Goal: Task Accomplishment & Management: Manage account settings

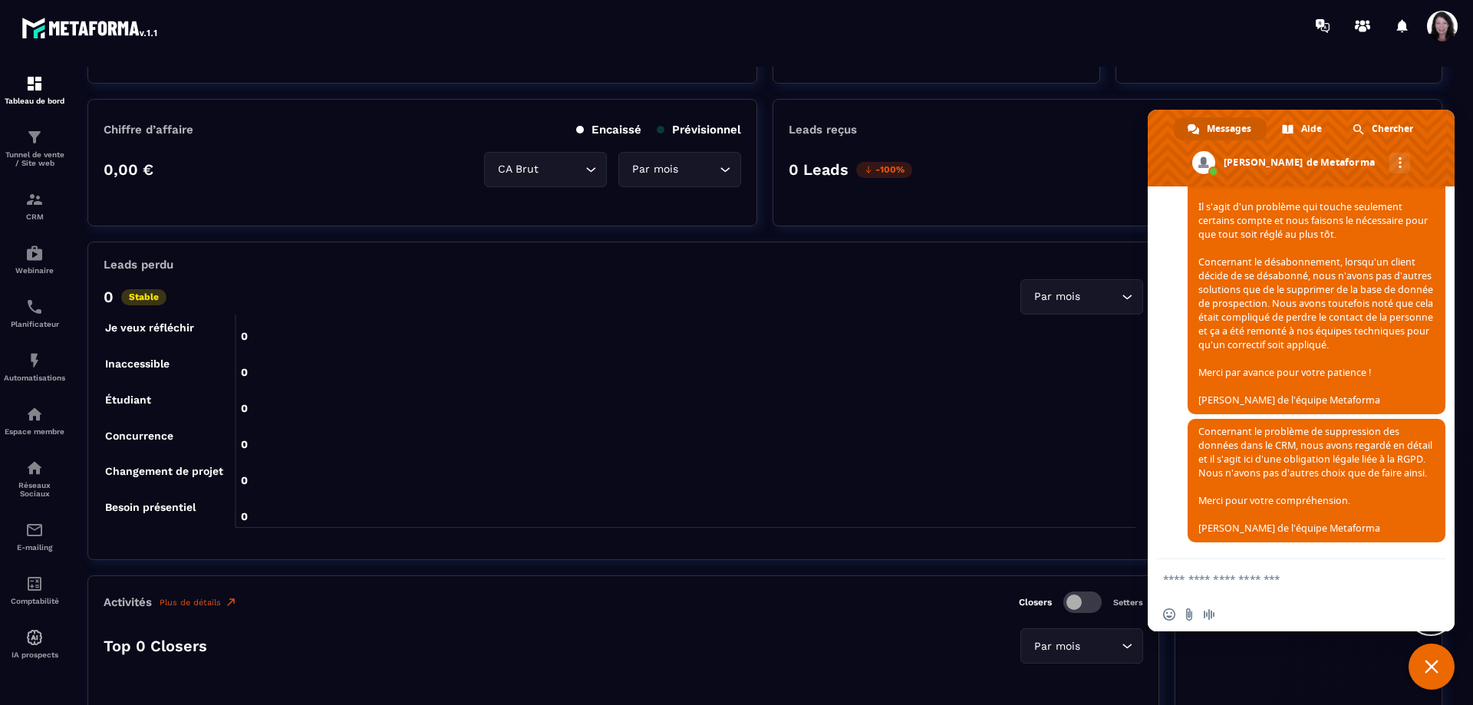
scroll to position [2040, 0]
click at [29, 209] on img at bounding box center [34, 199] width 18 height 18
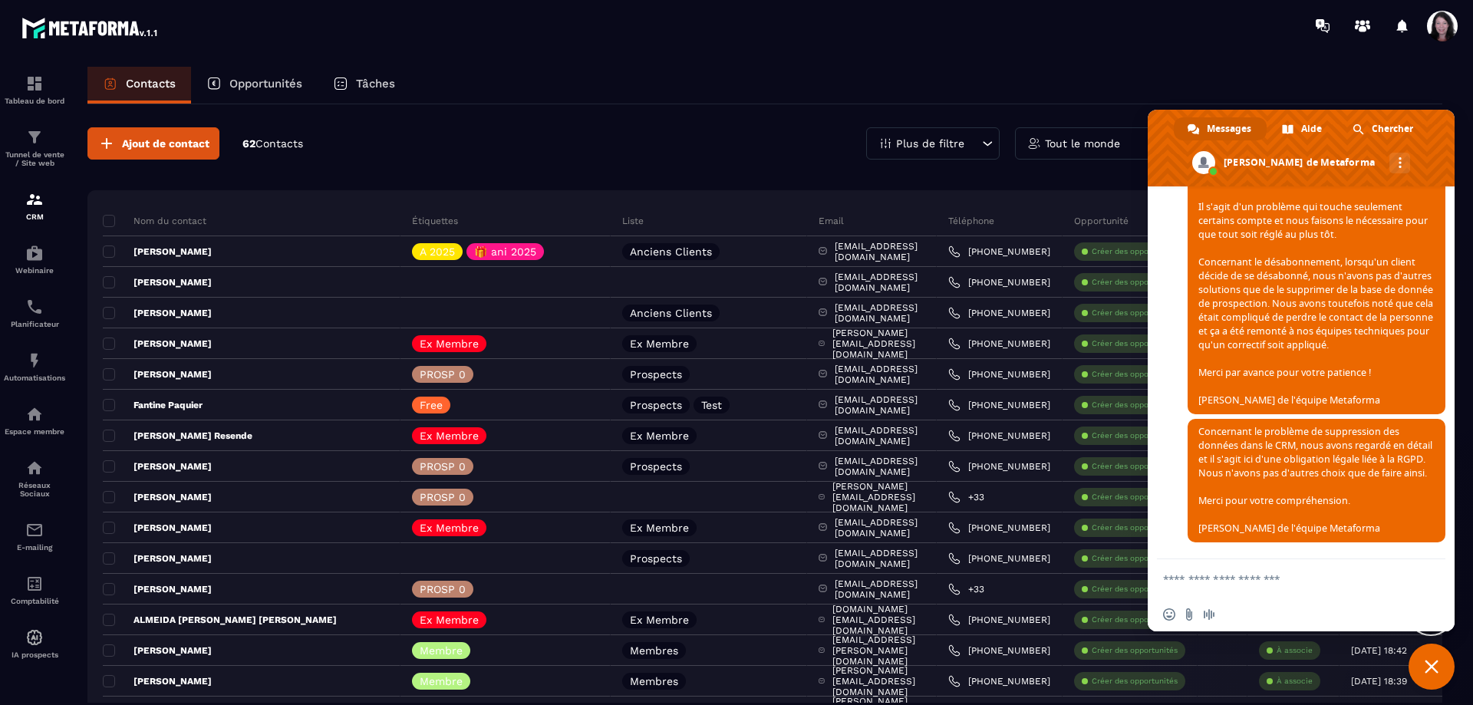
click at [1023, 32] on div at bounding box center [826, 25] width 1293 height 51
click at [1435, 667] on span "Fermer le chat" at bounding box center [1432, 667] width 14 height 14
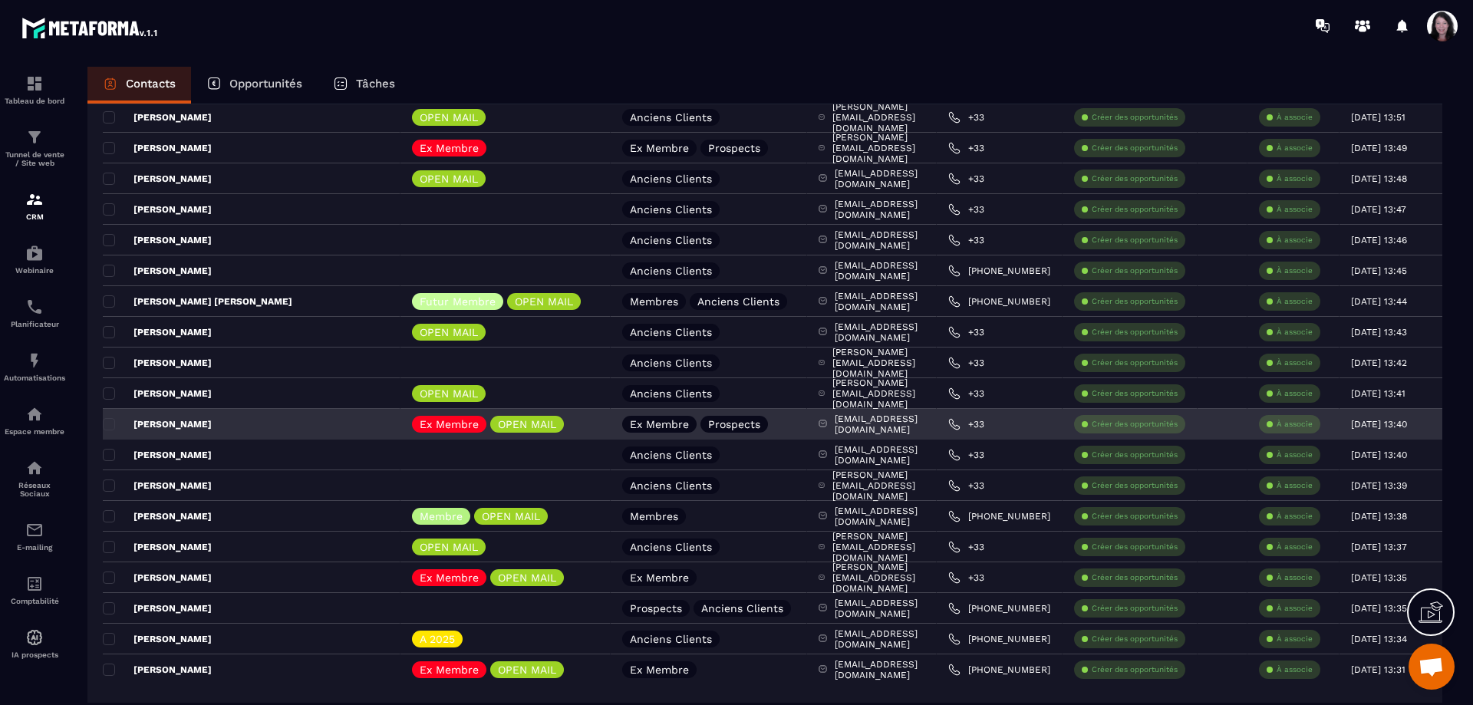
scroll to position [1548, 0]
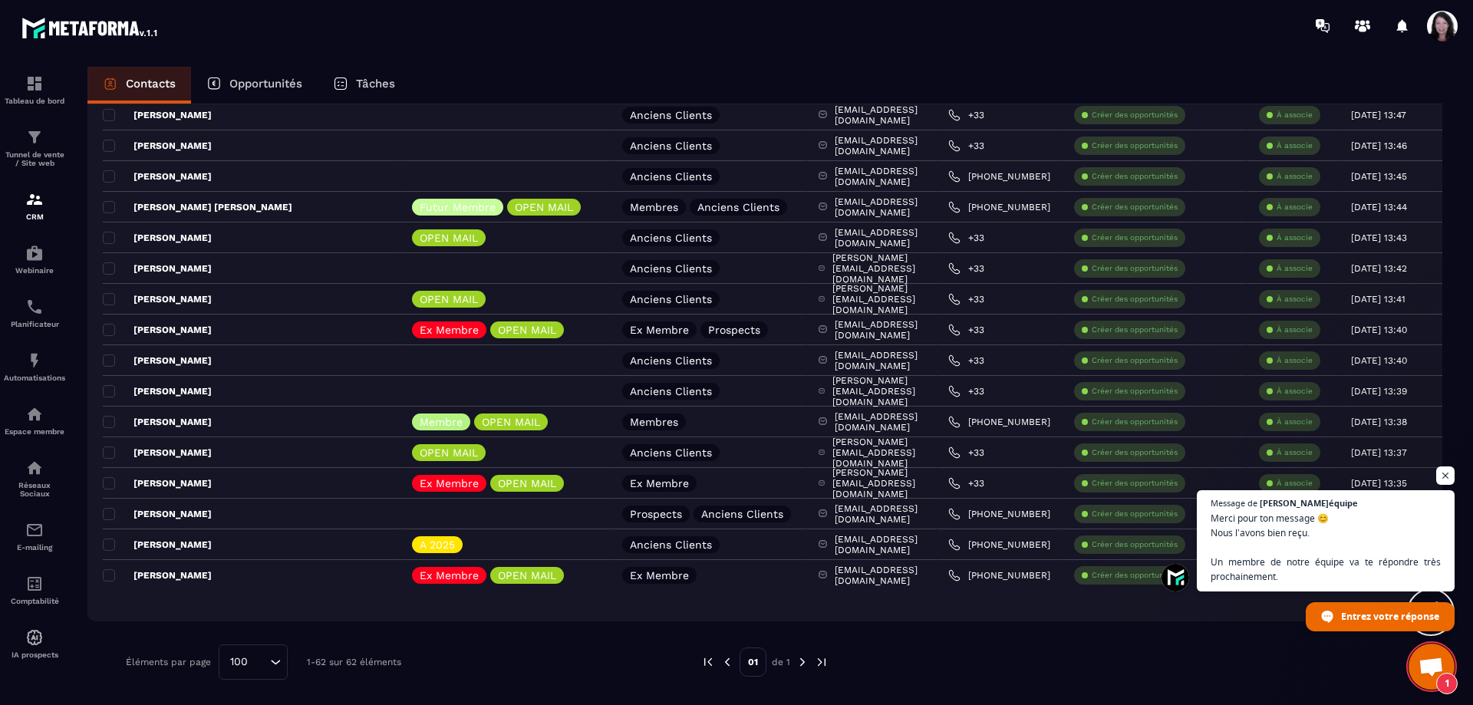
click at [1432, 651] on span "1" at bounding box center [1432, 667] width 46 height 46
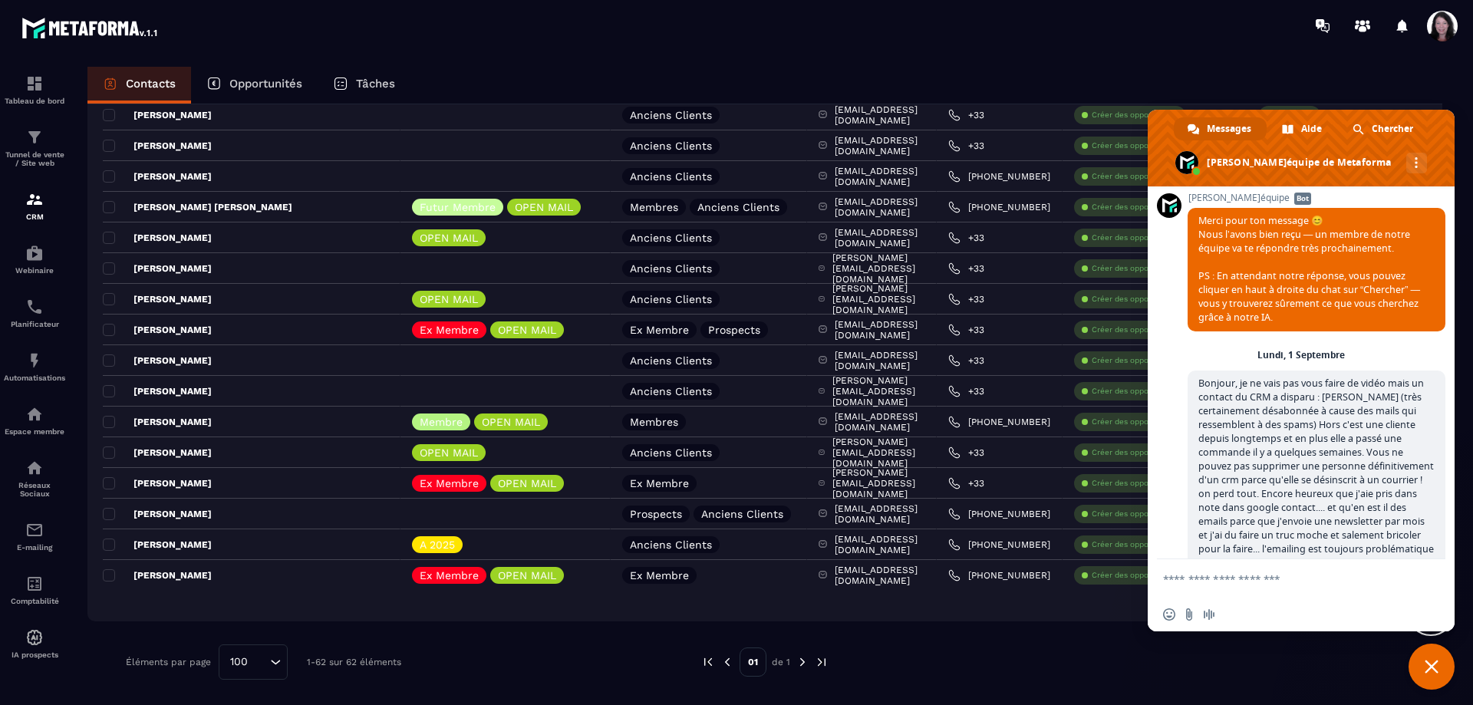
scroll to position [1206, 0]
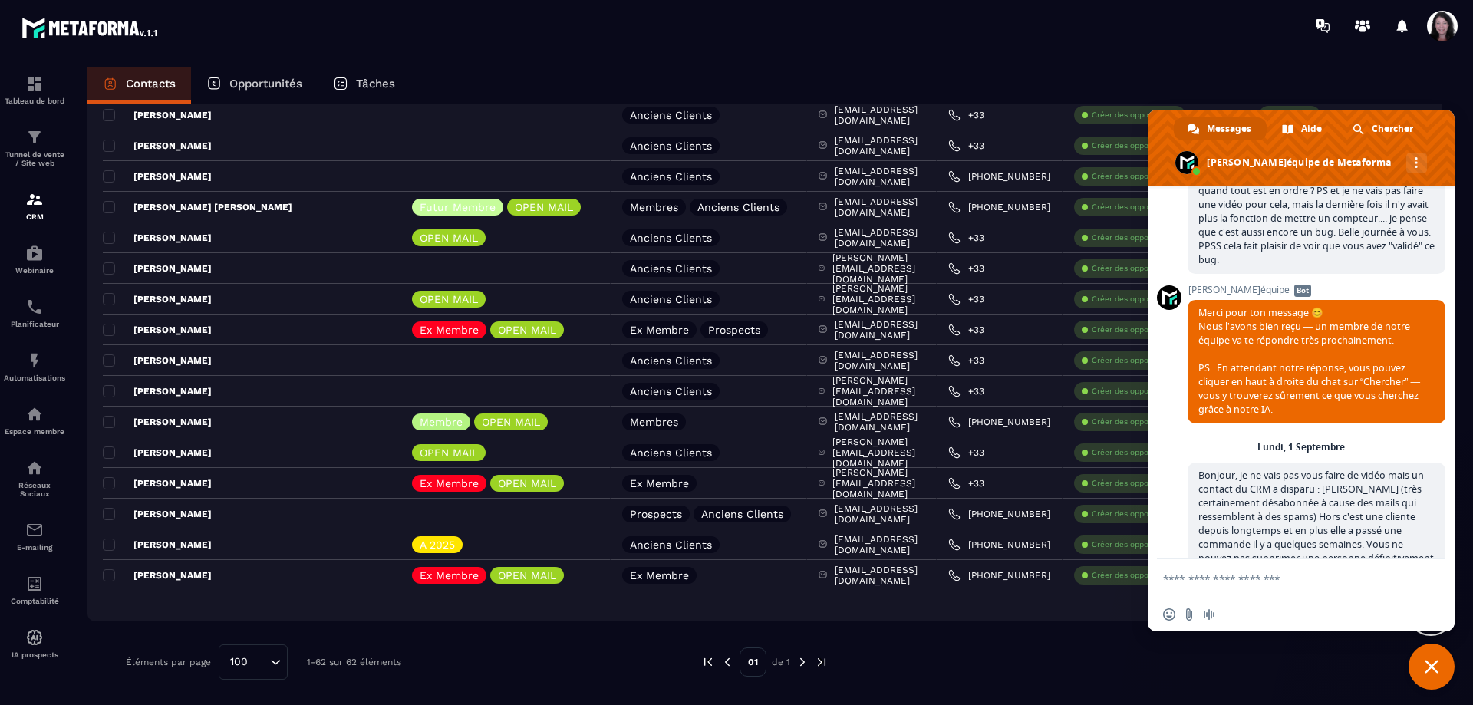
click at [529, 49] on div at bounding box center [826, 25] width 1293 height 51
click at [863, 36] on div at bounding box center [826, 25] width 1293 height 51
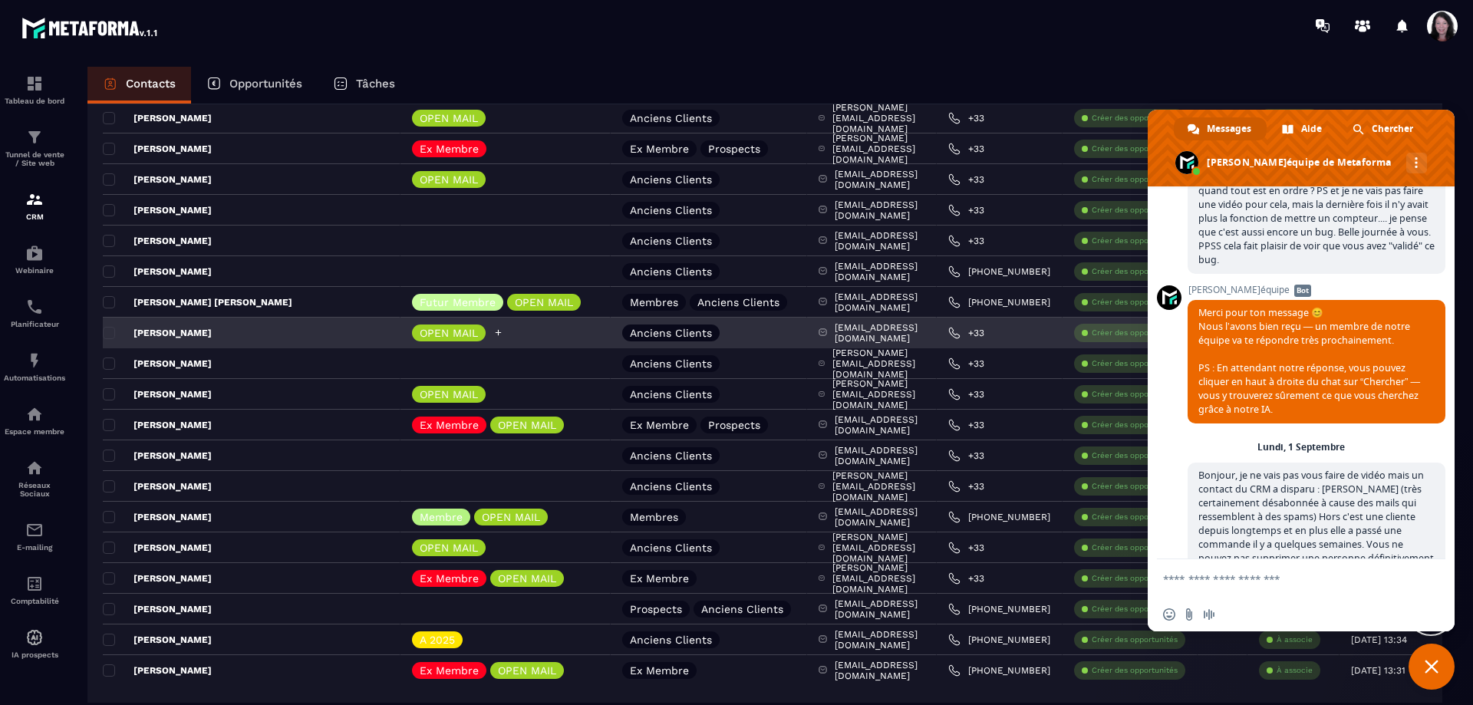
scroll to position [1548, 0]
